Goal: Task Accomplishment & Management: Manage account settings

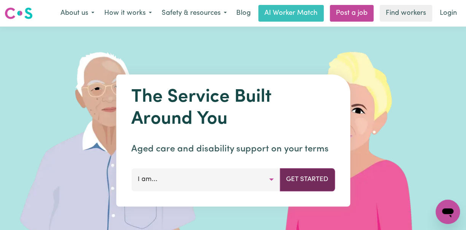
click at [302, 182] on button "Get Started" at bounding box center [306, 179] width 55 height 23
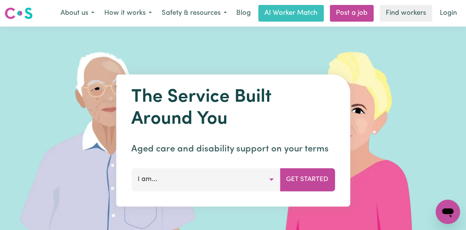
click at [271, 182] on button "I am..." at bounding box center [205, 179] width 149 height 23
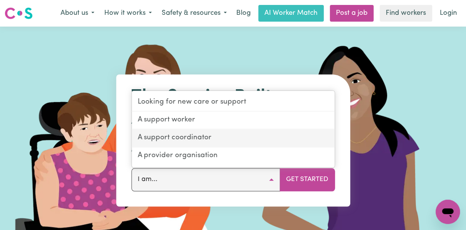
click at [221, 140] on link "A support coordinator" at bounding box center [233, 139] width 203 height 18
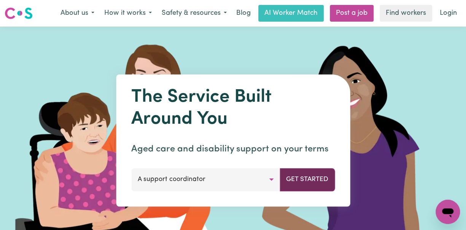
click at [305, 181] on button "Get Started" at bounding box center [306, 179] width 55 height 23
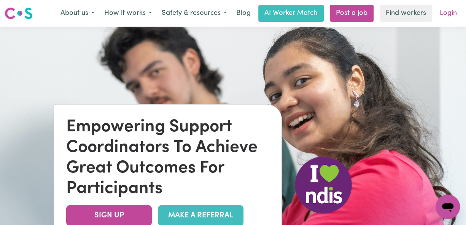
click at [449, 15] on link "Login" at bounding box center [448, 13] width 26 height 17
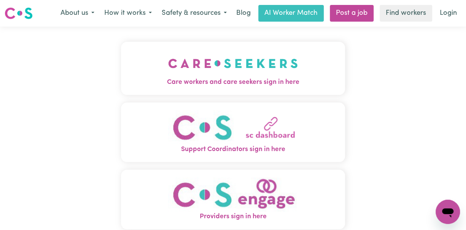
click at [245, 141] on img "Support Coordinators sign in here" at bounding box center [233, 127] width 130 height 35
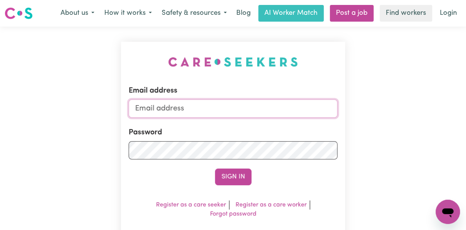
click at [196, 109] on input "Email address" at bounding box center [233, 109] width 209 height 18
type input "[EMAIL_ADDRESS][DOMAIN_NAME]"
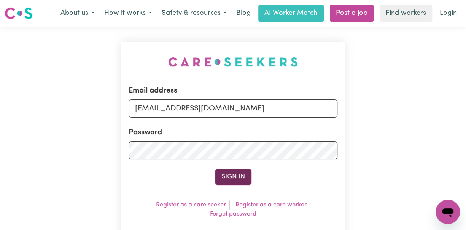
click at [230, 179] on button "Sign In" at bounding box center [233, 177] width 37 height 17
